Goal: Contribute content: Contribute content

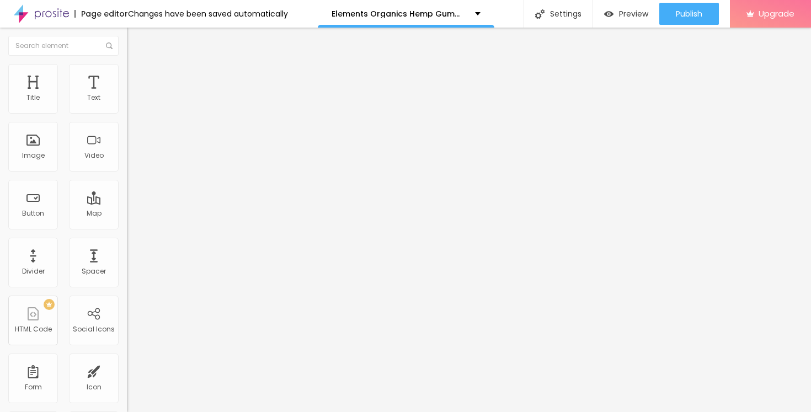
click at [131, 160] on icon "button" at bounding box center [134, 156] width 7 height 7
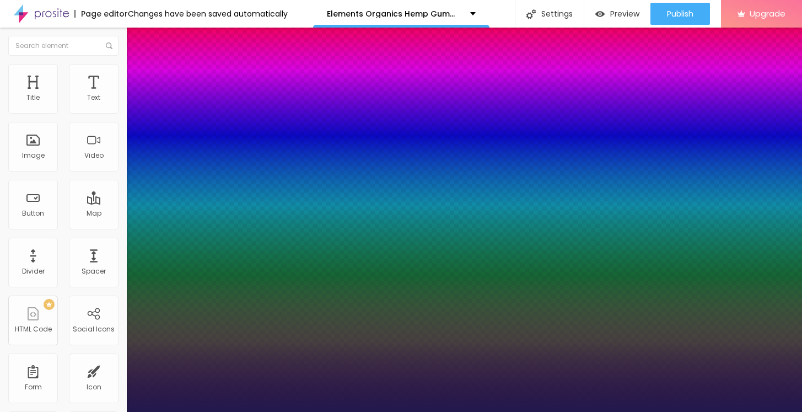
type input "1"
type input "62"
type input "1"
type input "64"
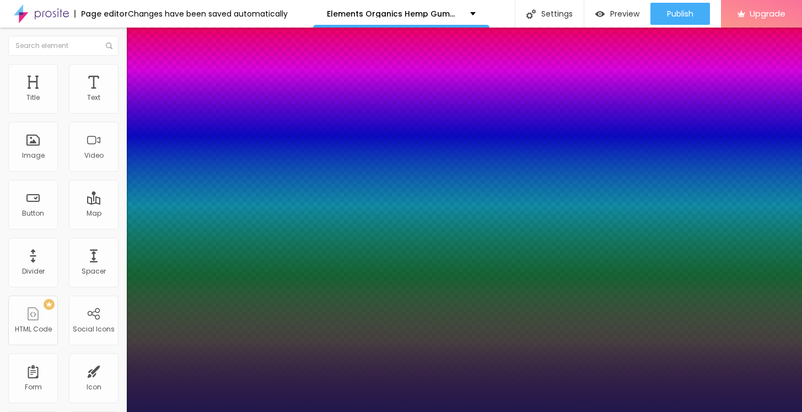
type input "64"
type input "1"
type input "67"
type input "1"
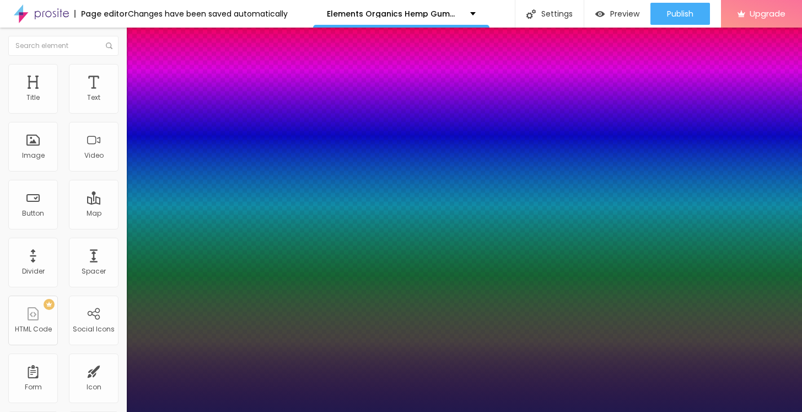
type input "73"
type input "1"
type input "75"
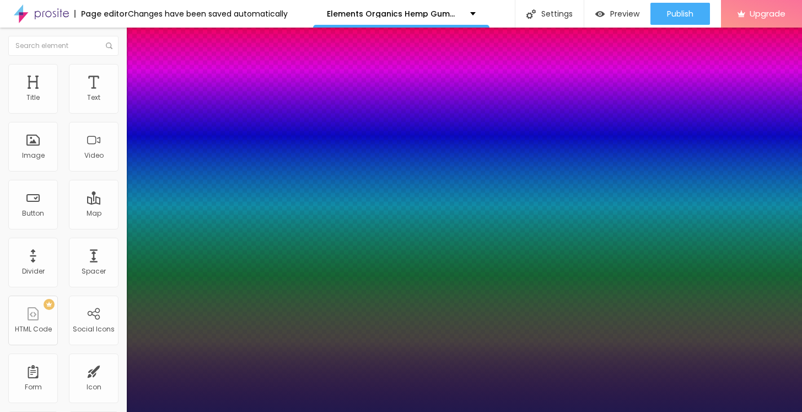
type input "1"
type input "76"
type input "1"
type input "77"
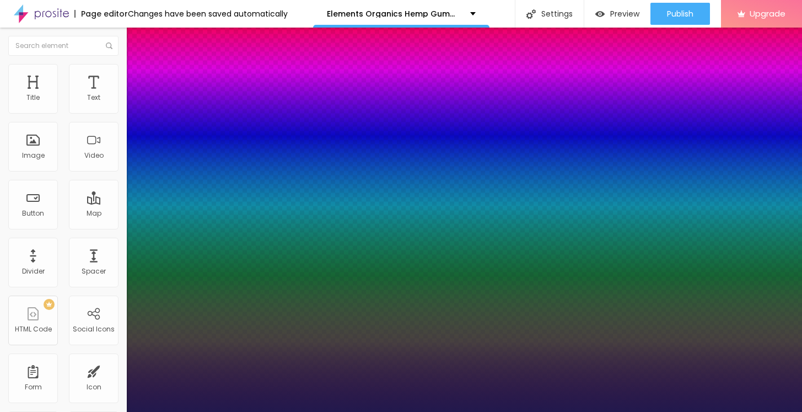
type input "77"
type input "1"
type input "78"
type input "1"
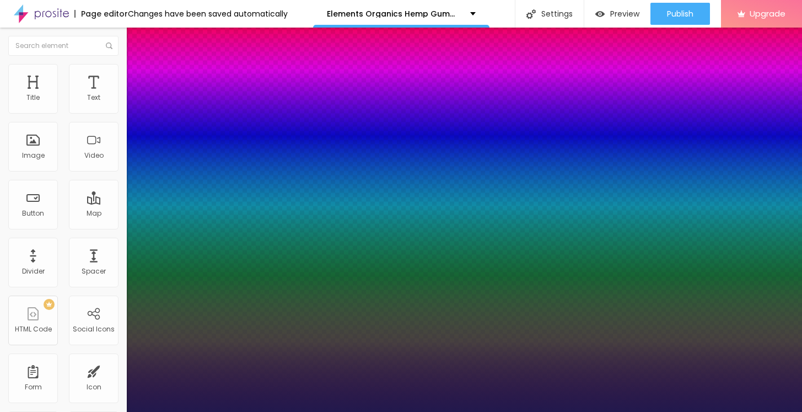
type input "79"
type input "1"
type input "80"
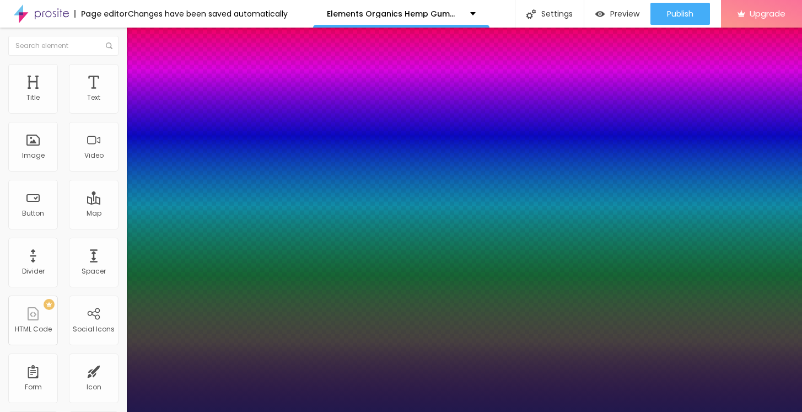
type input "1"
type input "81"
type input "1"
type input "82"
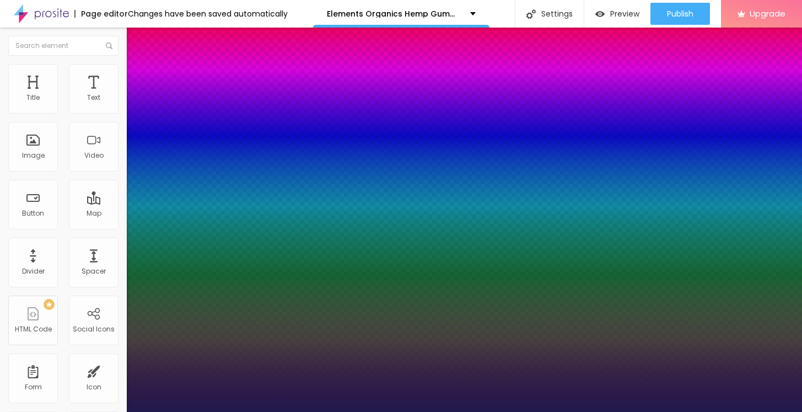
type input "82"
type input "1"
type input "83"
type input "1"
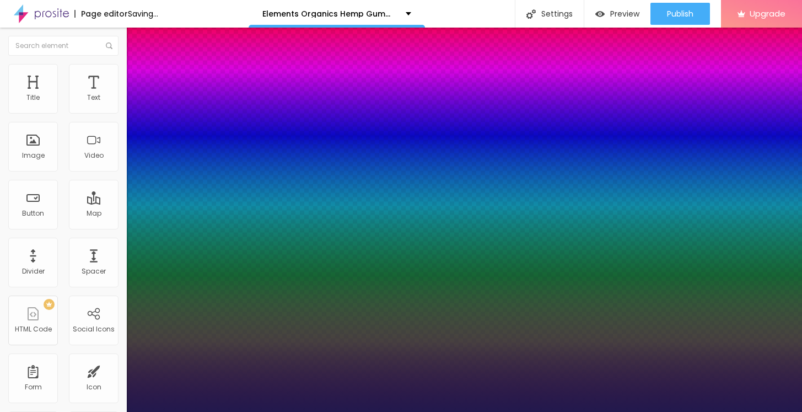
drag, startPoint x: 188, startPoint y: 308, endPoint x: 206, endPoint y: 306, distance: 18.3
type input "83"
type input "1"
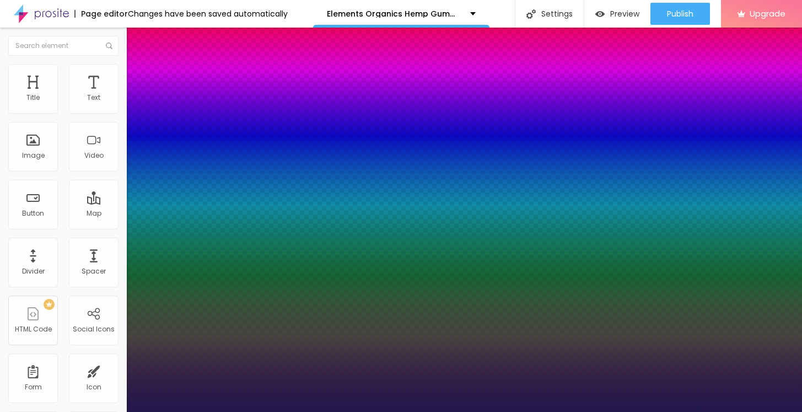
click at [442, 411] on div at bounding box center [401, 412] width 802 height 0
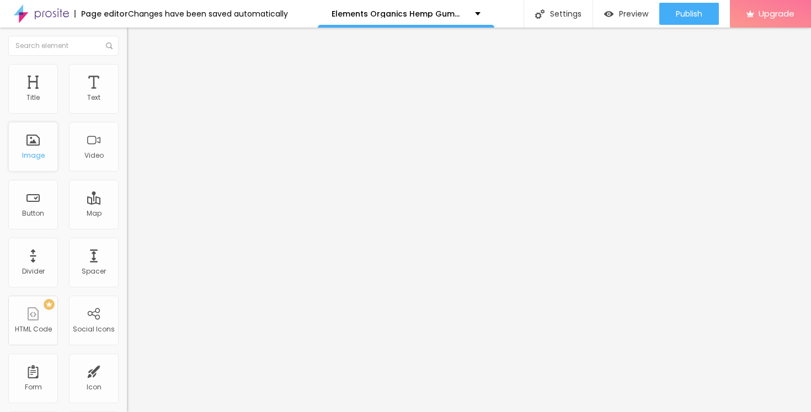
click at [26, 143] on div "Image" at bounding box center [33, 147] width 50 height 50
click at [127, 95] on span "Add image" at bounding box center [149, 89] width 45 height 9
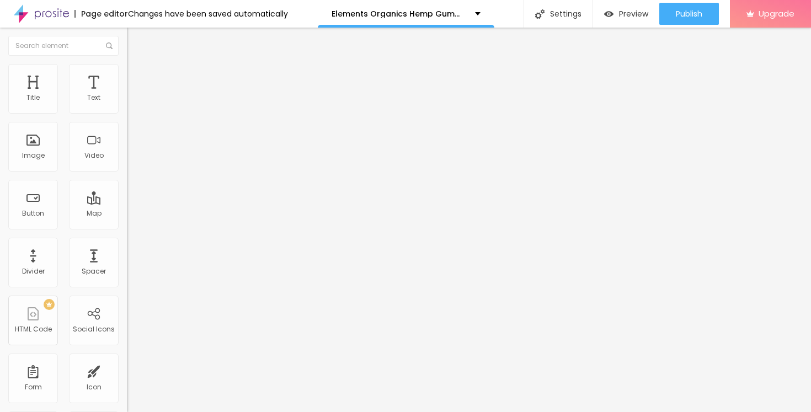
click at [127, 226] on input "https://" at bounding box center [193, 220] width 132 height 11
paste input "[DOMAIN_NAME][URL]"
type input "[URL][DOMAIN_NAME]"
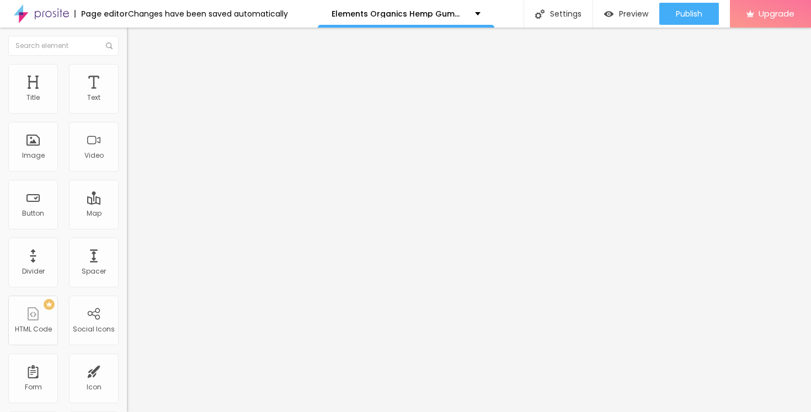
scroll to position [0, 0]
click at [127, 75] on li "Style" at bounding box center [190, 69] width 127 height 11
type input "60"
type input "55"
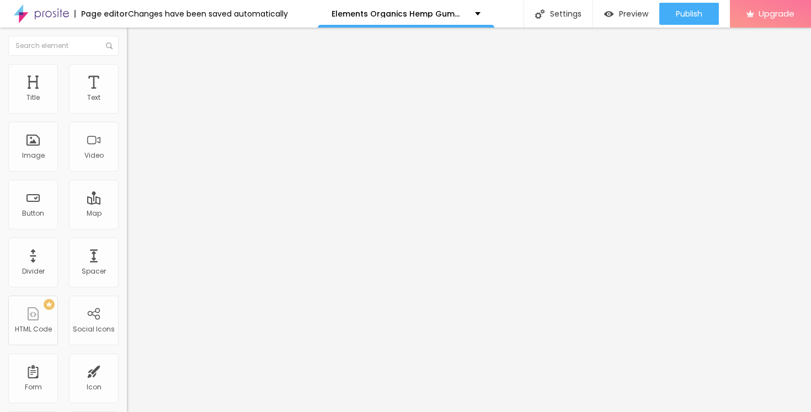
drag, startPoint x: 71, startPoint y: 117, endPoint x: 61, endPoint y: 118, distance: 9.9
type input "55"
click at [127, 113] on input "range" at bounding box center [162, 108] width 71 height 9
type input "45"
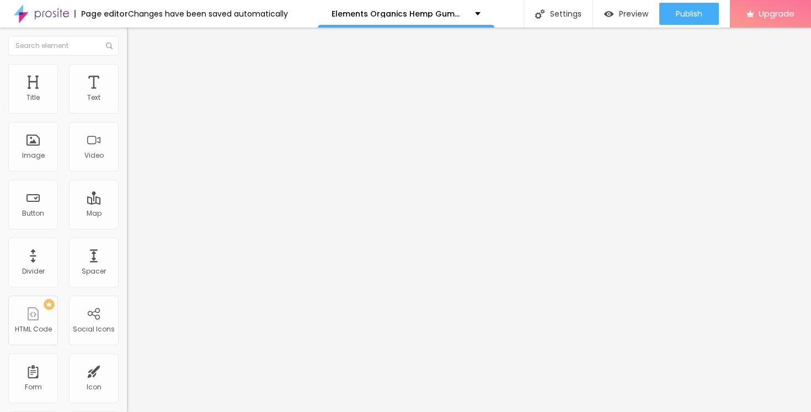
click at [127, 113] on input "range" at bounding box center [162, 108] width 71 height 9
type input "30"
click at [127, 113] on input "range" at bounding box center [162, 108] width 71 height 9
type input "15"
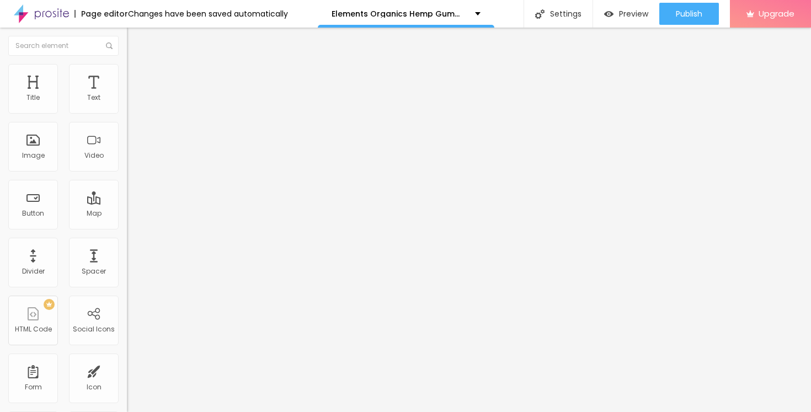
type input "15"
click at [127, 113] on input "range" at bounding box center [162, 108] width 71 height 9
type input "55"
type input "60"
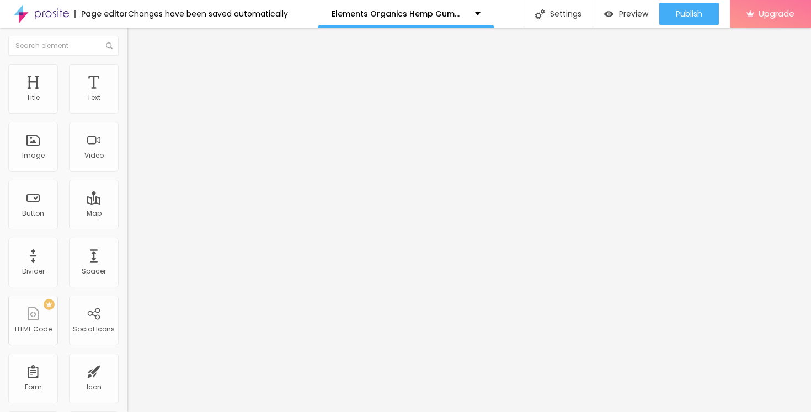
type input "60"
type input "65"
type input "70"
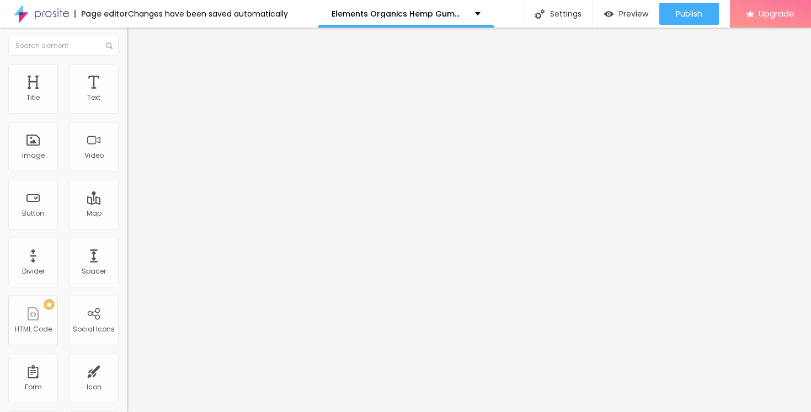
type input "75"
type input "80"
type input "85"
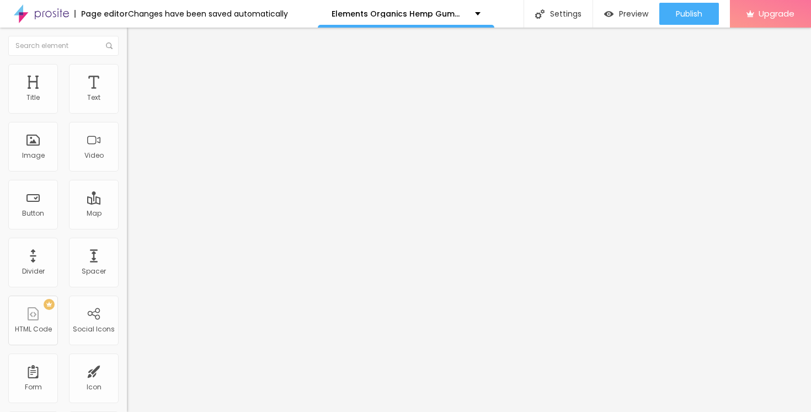
type input "85"
type input "90"
type input "95"
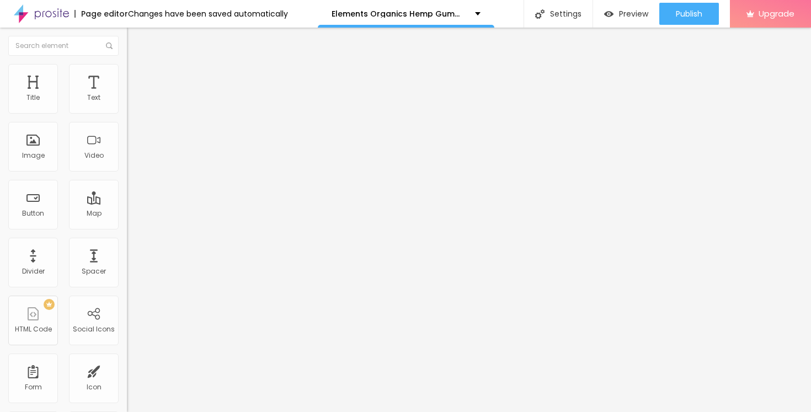
type input "100"
type input "95"
type input "90"
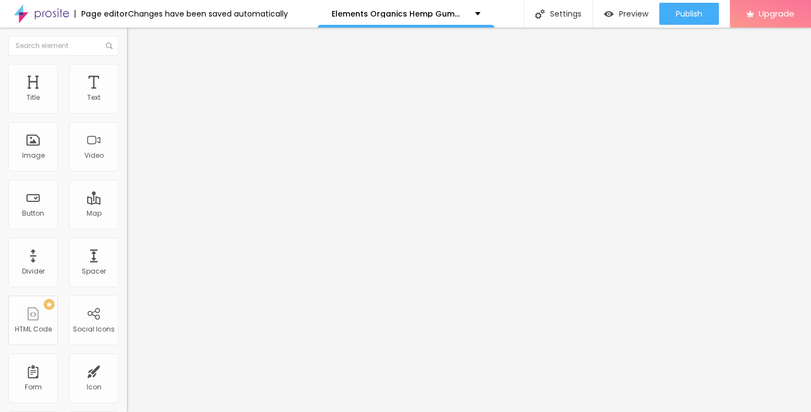
type input "90"
type input "85"
type input "80"
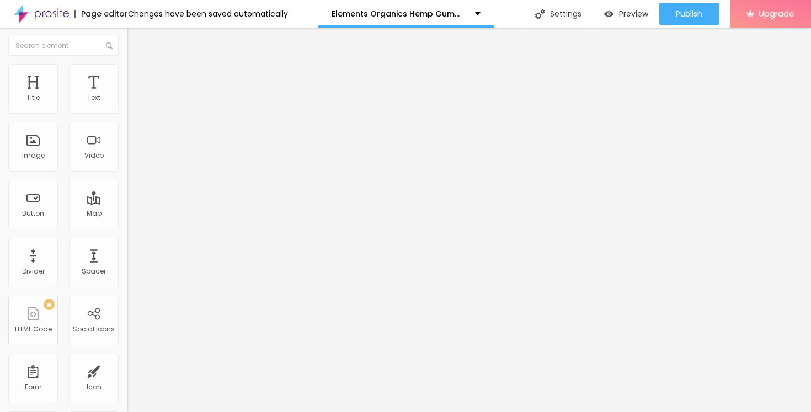
type input "75"
type input "70"
type input "65"
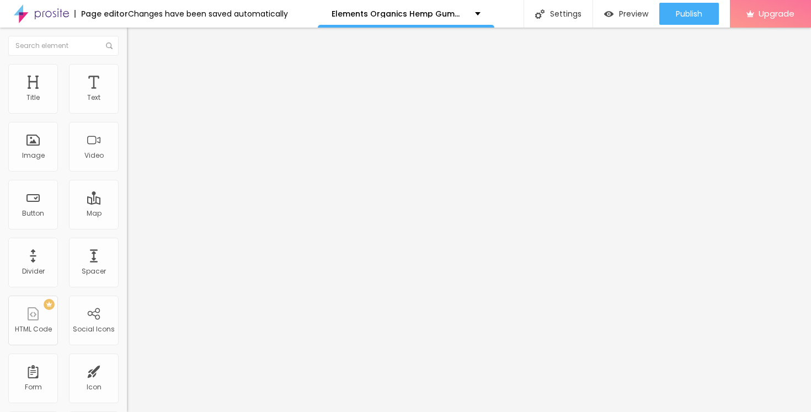
type input "65"
type input "60"
type input "55"
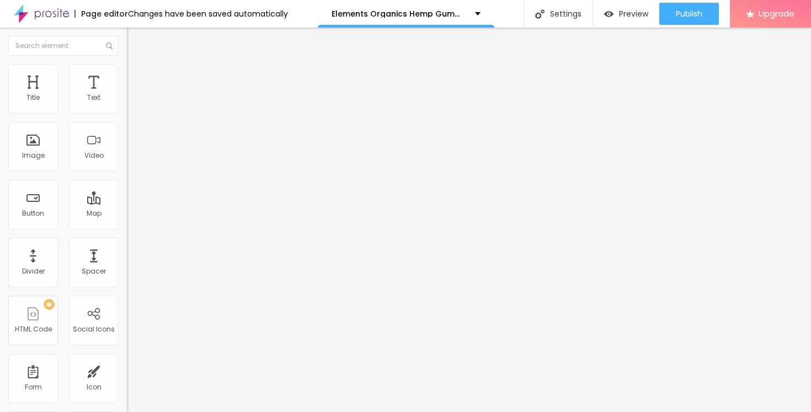
click at [127, 113] on input "range" at bounding box center [162, 108] width 71 height 9
click at [127, 71] on img at bounding box center [132, 69] width 10 height 10
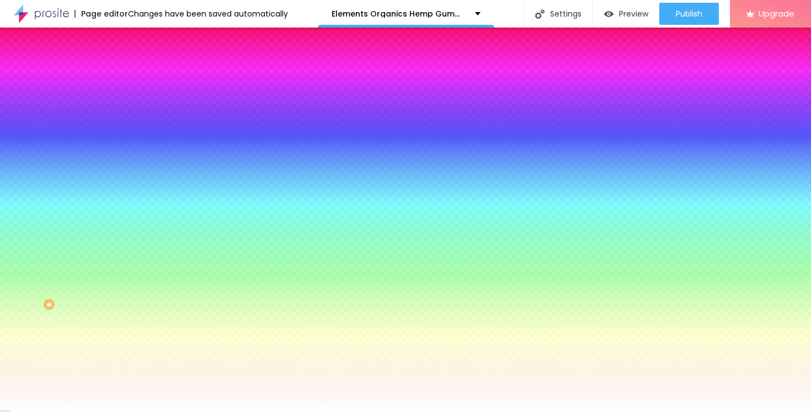
click at [127, 150] on div at bounding box center [190, 150] width 127 height 0
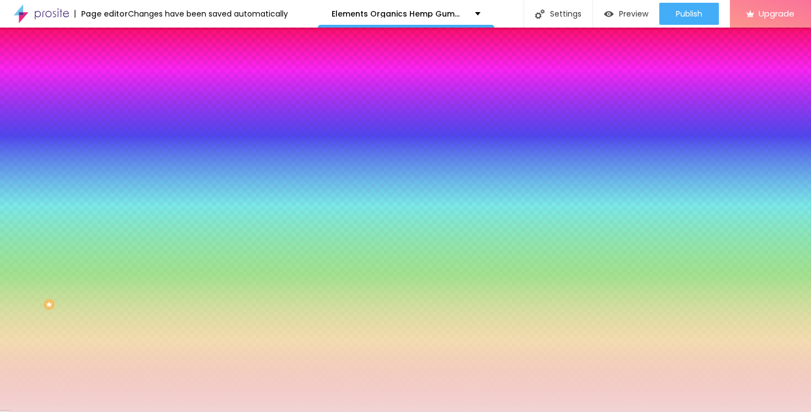
type input "#EECDCD"
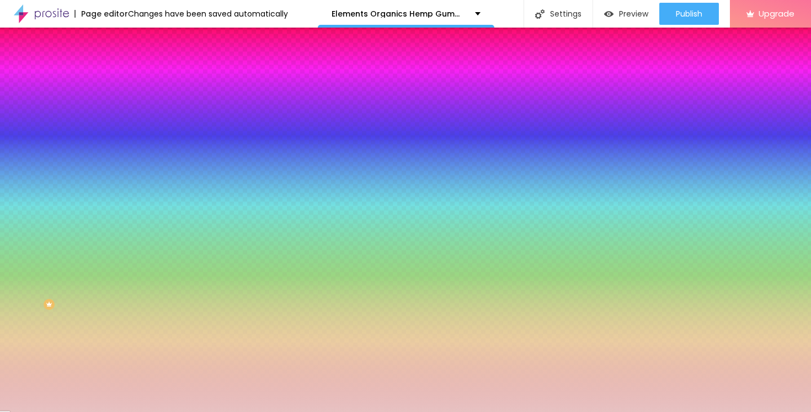
drag, startPoint x: 37, startPoint y: 222, endPoint x: 29, endPoint y: 222, distance: 8.3
click at [29, 222] on div at bounding box center [405, 206] width 811 height 412
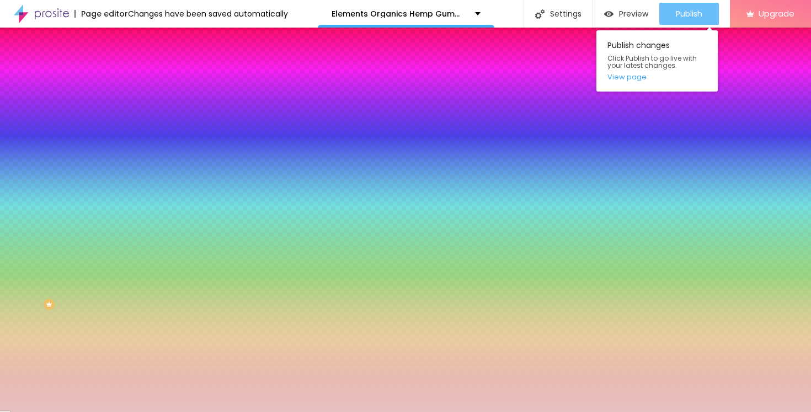
click at [669, 10] on button "Publish" at bounding box center [689, 14] width 60 height 22
click at [638, 76] on link "View page" at bounding box center [656, 76] width 99 height 7
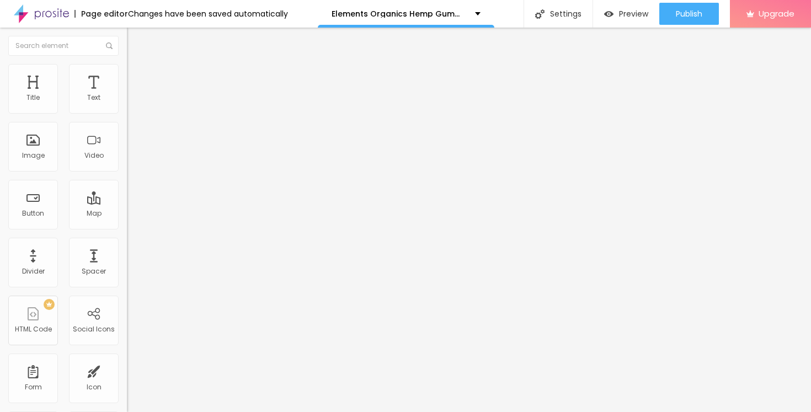
click at [127, 95] on span "Change image" at bounding box center [156, 89] width 59 height 9
click at [226, 411] on div at bounding box center [405, 418] width 811 height 0
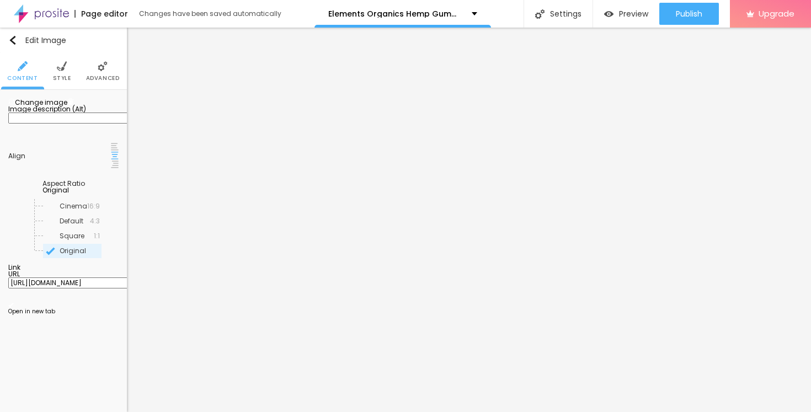
click at [65, 107] on span "Change image" at bounding box center [37, 102] width 59 height 9
click at [60, 71] on img at bounding box center [62, 66] width 10 height 10
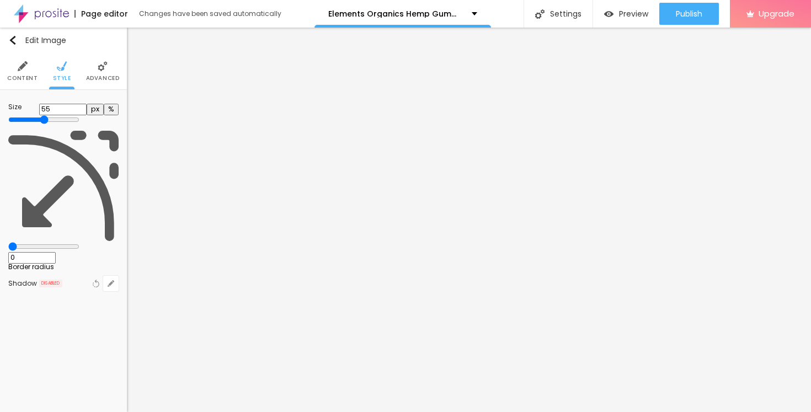
type input "50"
type input "55"
type input "60"
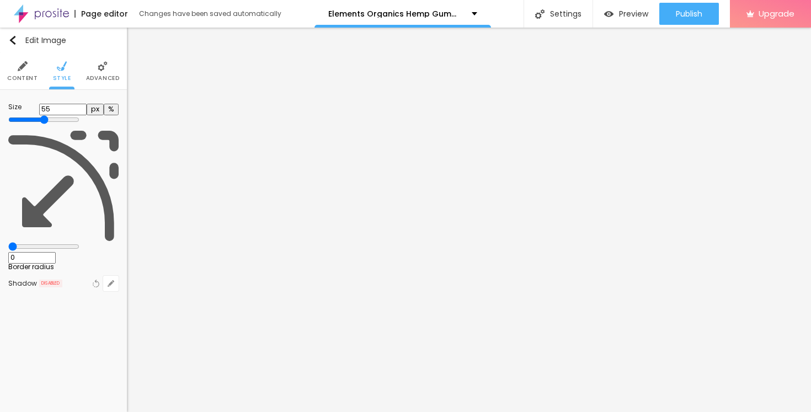
type input "60"
type input "65"
type input "70"
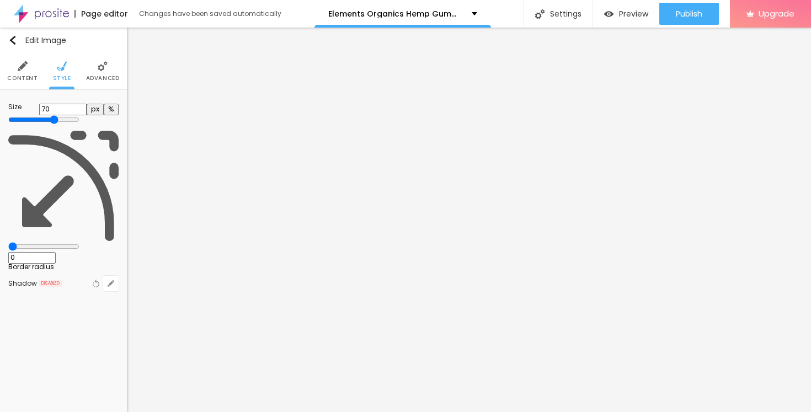
type input "65"
drag, startPoint x: 63, startPoint y: 117, endPoint x: 76, endPoint y: 119, distance: 12.9
type input "65"
click at [76, 119] on input "range" at bounding box center [43, 119] width 71 height 9
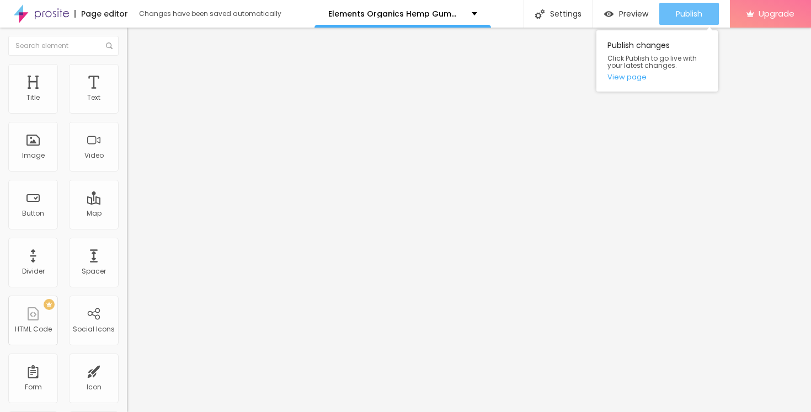
click at [678, 18] on span "Publish" at bounding box center [688, 13] width 26 height 9
